Goal: Check status: Check status

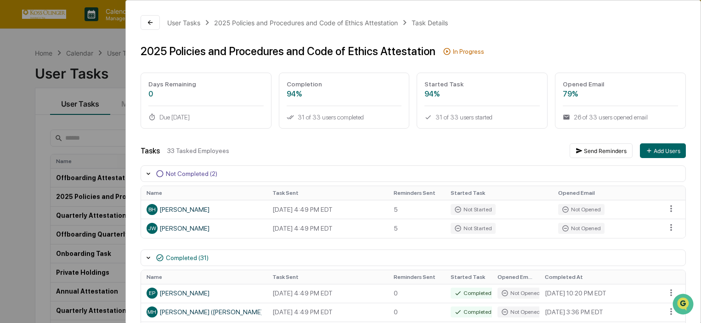
click at [230, 77] on div "Days Remaining 0 Due [DATE]" at bounding box center [206, 101] width 131 height 56
click at [35, 57] on div "User Tasks 2025 Policies and Procedures and Code of Ethics Attestation Task Det…" at bounding box center [350, 161] width 701 height 323
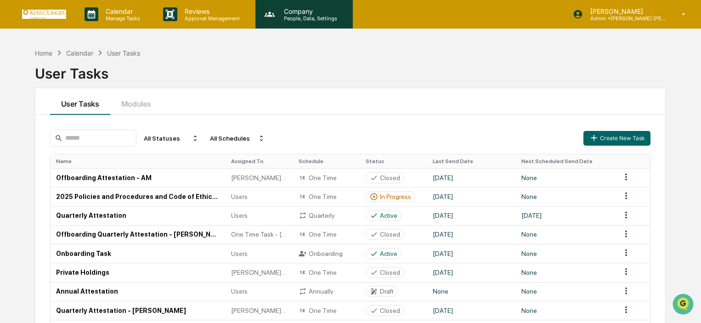
click at [287, 10] on p "Company" at bounding box center [308, 11] width 65 height 8
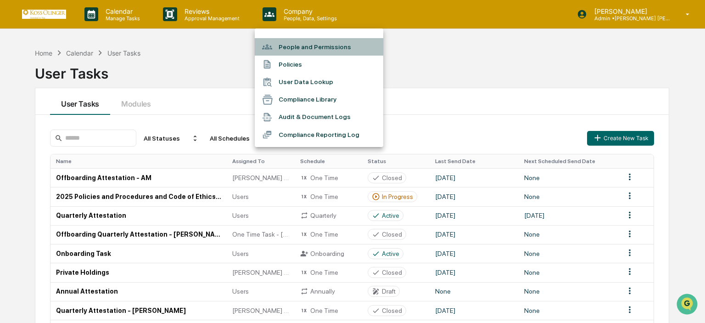
click at [302, 51] on li "People and Permissions" at bounding box center [319, 46] width 129 height 17
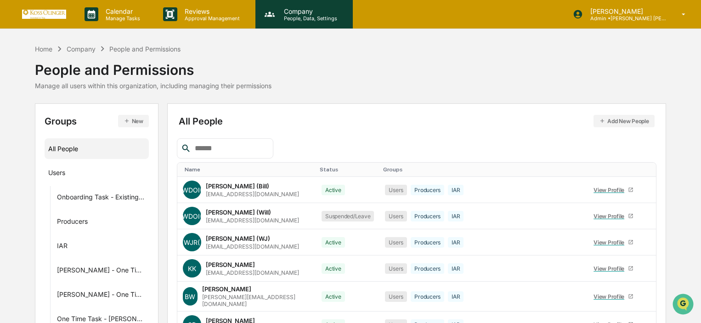
click at [262, 15] on div "Company People, Data, Settings" at bounding box center [303, 14] width 88 height 14
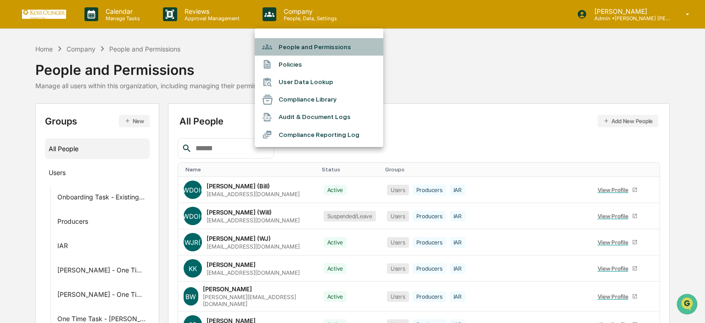
click at [285, 49] on li "People and Permissions" at bounding box center [319, 46] width 129 height 17
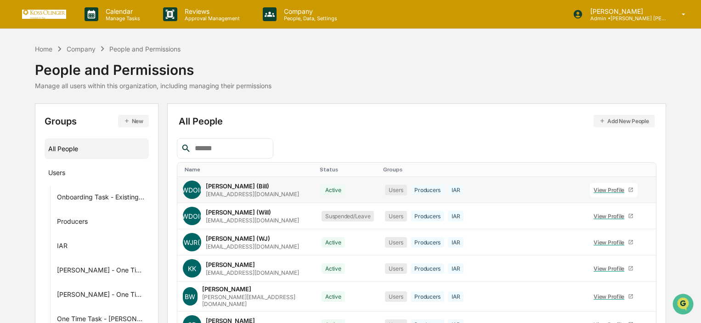
scroll to position [46, 0]
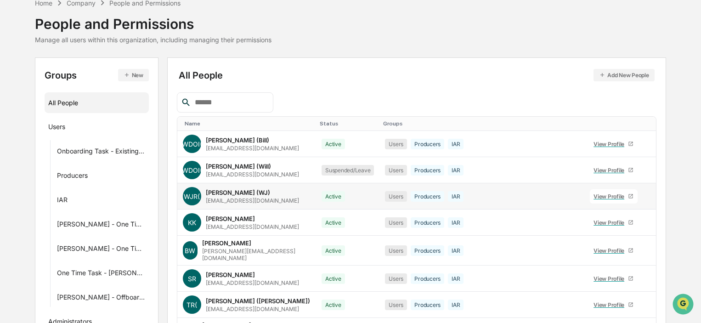
click at [593, 197] on div "View Profile" at bounding box center [610, 196] width 34 height 7
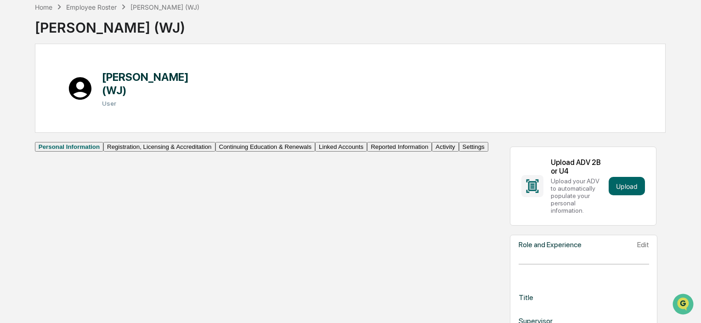
click at [103, 152] on button "Registration, Licensing & Accreditation" at bounding box center [159, 147] width 112 height 10
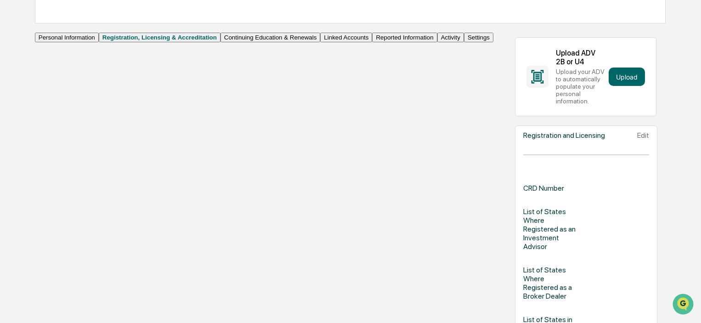
scroll to position [17, 0]
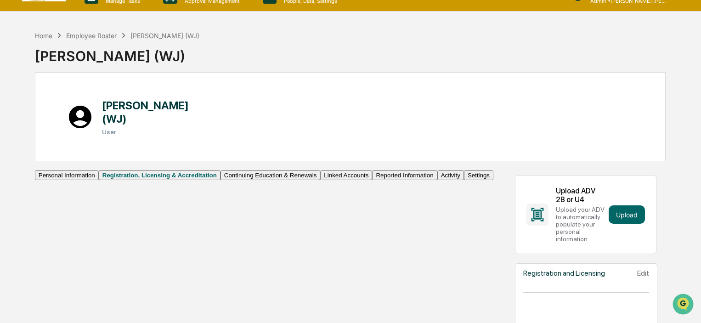
click at [220, 180] on button "Continuing Education & Renewals" at bounding box center [270, 175] width 100 height 10
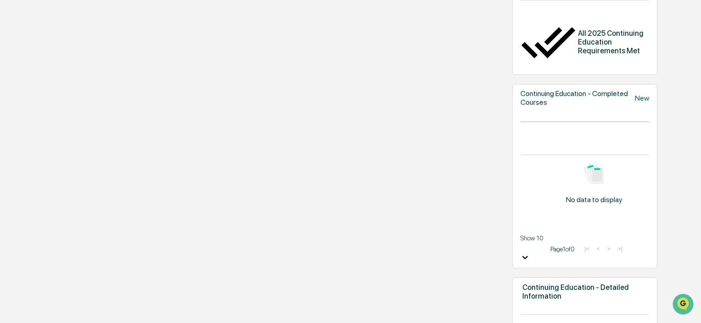
scroll to position [138, 0]
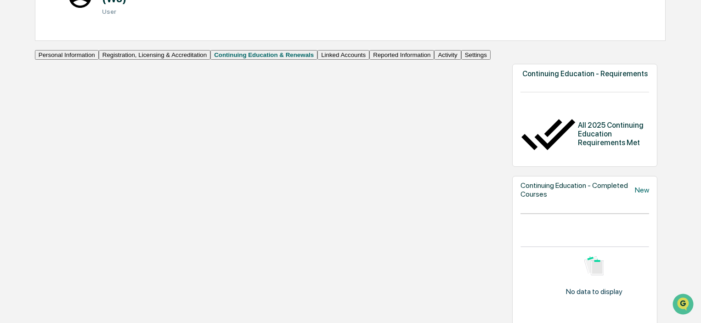
click at [609, 176] on div "Continuing Education - Completed Courses New No data to display Show 10 Page 1 …" at bounding box center [584, 268] width 145 height 184
click at [636, 191] on icon at bounding box center [640, 195] width 9 height 9
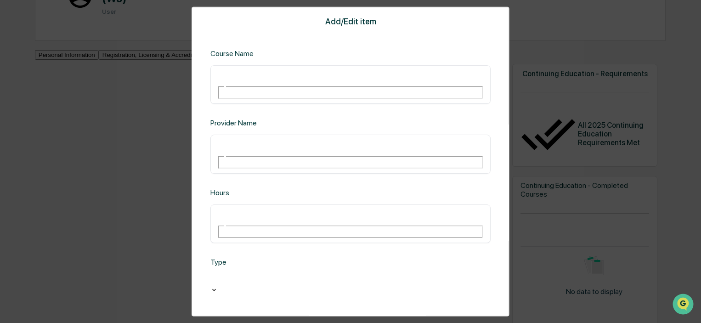
scroll to position [23, 0]
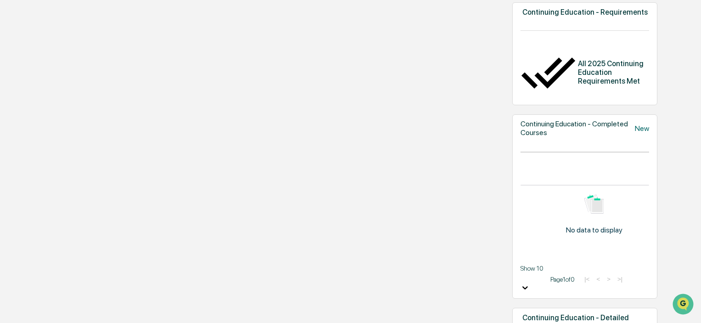
scroll to position [153, 0]
